Goal: Transaction & Acquisition: Book appointment/travel/reservation

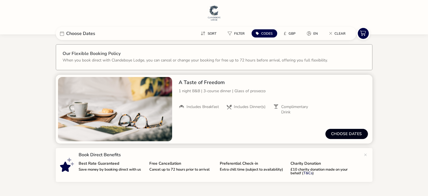
click at [338, 137] on button "Choose dates" at bounding box center [346, 134] width 43 height 10
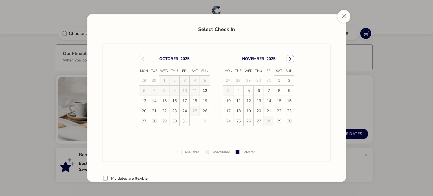
click at [291, 56] on button "Next Month" at bounding box center [290, 59] width 8 height 8
click at [278, 89] on span "13" at bounding box center [279, 91] width 10 height 10
click at [288, 91] on span "14" at bounding box center [289, 91] width 10 height 10
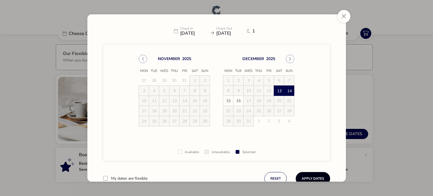
click at [317, 178] on button "Apply Dates" at bounding box center [312, 178] width 34 height 13
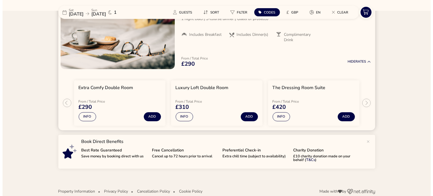
scroll to position [74, 0]
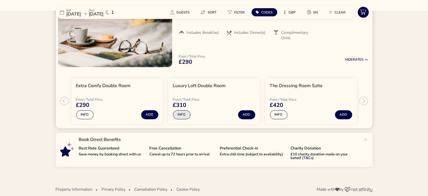
click at [188, 116] on button "Info" at bounding box center [181, 114] width 17 height 9
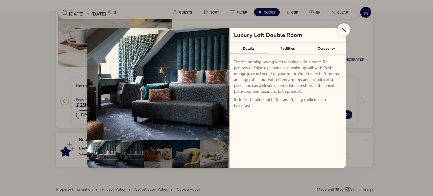
click at [342, 35] on button "Close dialog" at bounding box center [343, 29] width 13 height 13
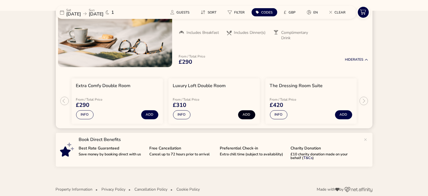
click at [245, 112] on button "Add" at bounding box center [246, 114] width 17 height 9
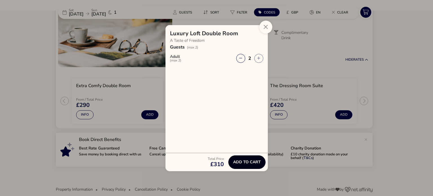
click at [248, 165] on button "Add to cart" at bounding box center [246, 162] width 37 height 14
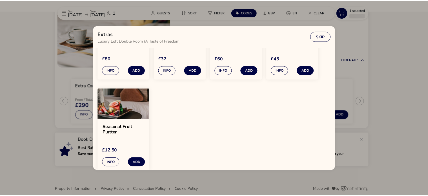
scroll to position [0, 0]
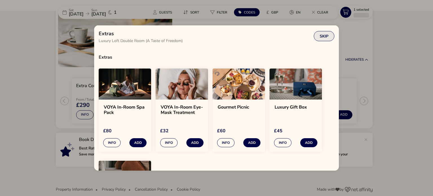
click at [320, 33] on button "Skip" at bounding box center [323, 36] width 21 height 10
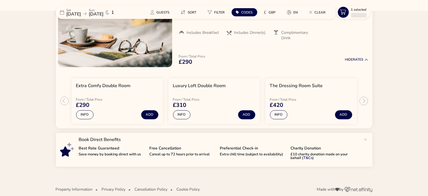
click at [320, 33] on li "Complimentary Drink" at bounding box center [296, 35] width 47 height 10
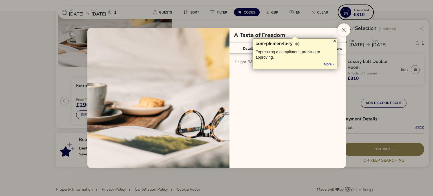
click at [334, 42] on div at bounding box center [334, 41] width 5 height 5
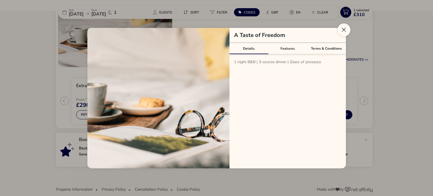
click at [343, 33] on button "Close modal" at bounding box center [343, 29] width 13 height 13
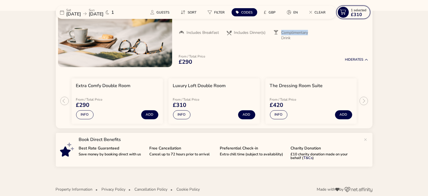
click at [351, 19] on button "1 Selected £310" at bounding box center [353, 12] width 34 height 13
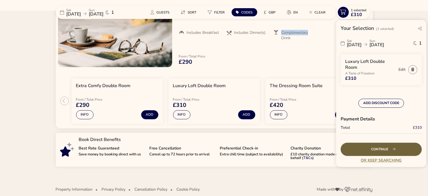
click at [372, 144] on div "Continue" at bounding box center [381, 149] width 81 height 13
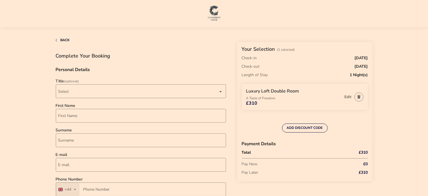
click at [57, 40] on icon "button" at bounding box center [57, 40] width 2 height 3
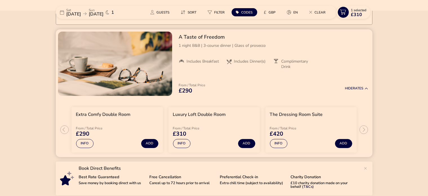
scroll to position [81, 0]
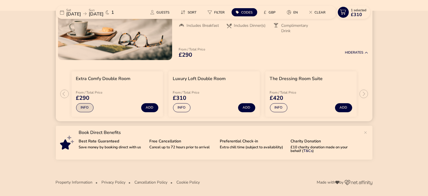
click at [85, 109] on button "Info" at bounding box center [84, 107] width 17 height 9
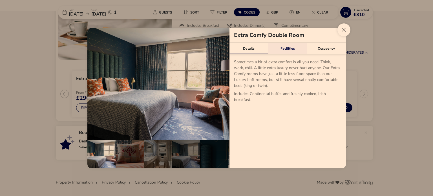
click at [287, 48] on div "Facilities" at bounding box center [287, 48] width 39 height 11
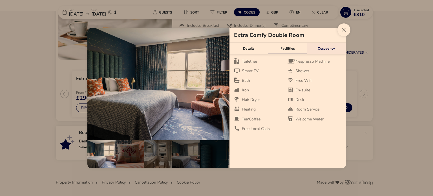
click at [322, 45] on div "Occupancy" at bounding box center [326, 48] width 39 height 11
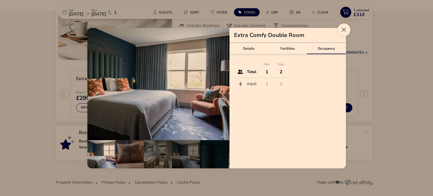
click at [341, 34] on button "Close dialog" at bounding box center [343, 29] width 13 height 13
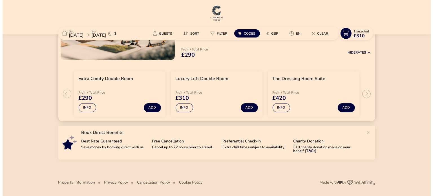
scroll to position [0, 0]
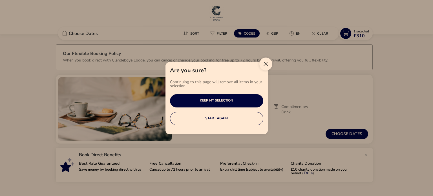
click at [270, 65] on button "Close" at bounding box center [265, 63] width 13 height 13
